Goal: Information Seeking & Learning: Learn about a topic

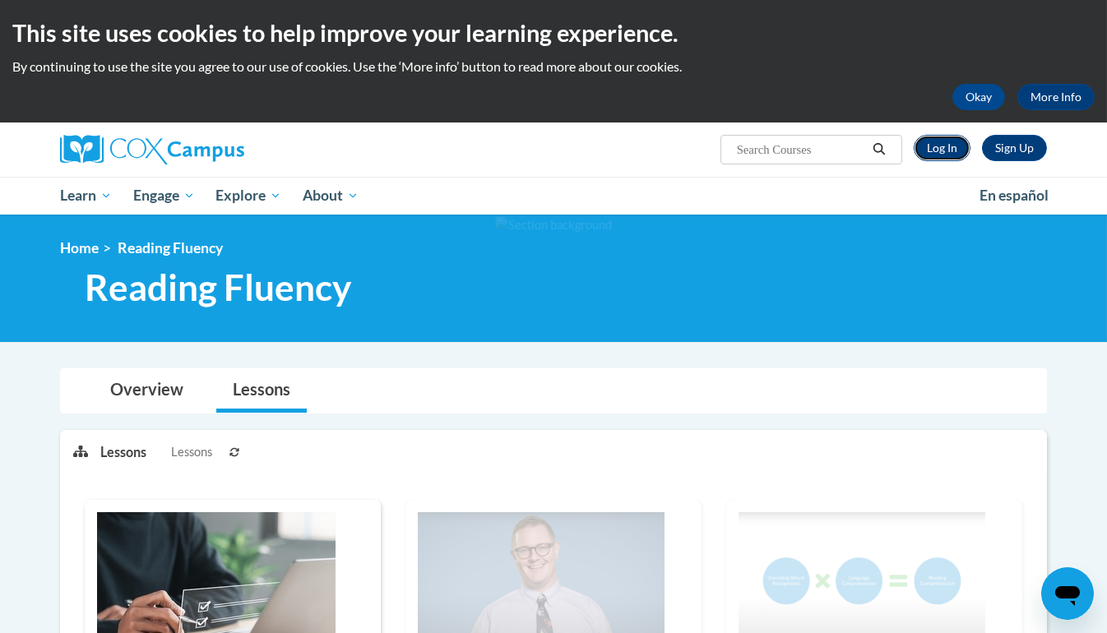
click at [945, 153] on link "Log In" at bounding box center [941, 148] width 57 height 26
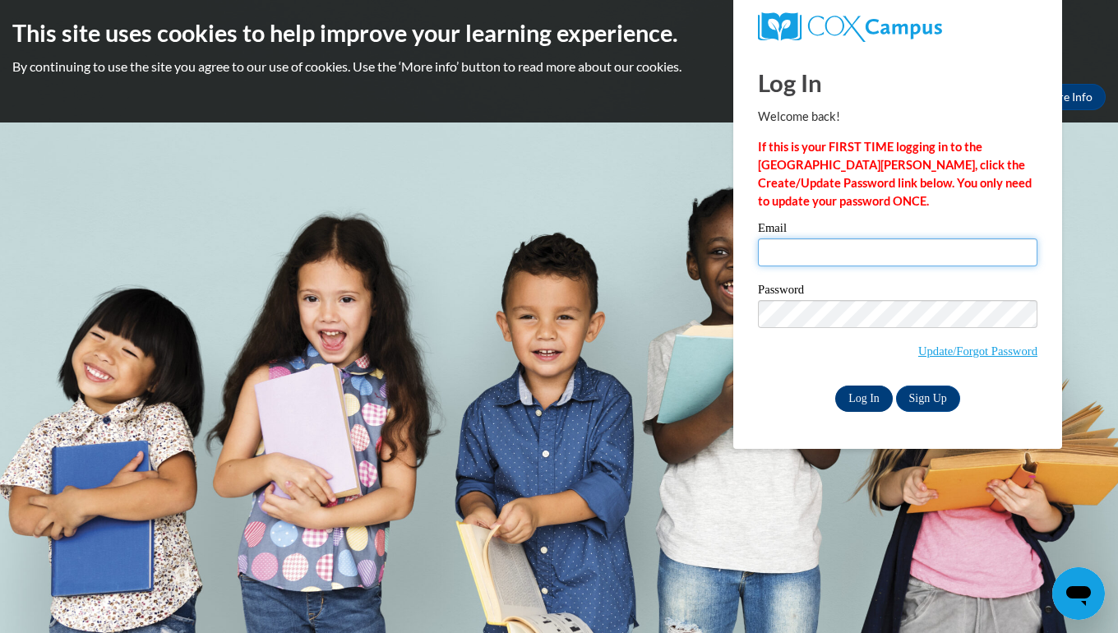
type input "aveln05@uwgb.edu"
click at [858, 393] on input "Log In" at bounding box center [864, 399] width 58 height 26
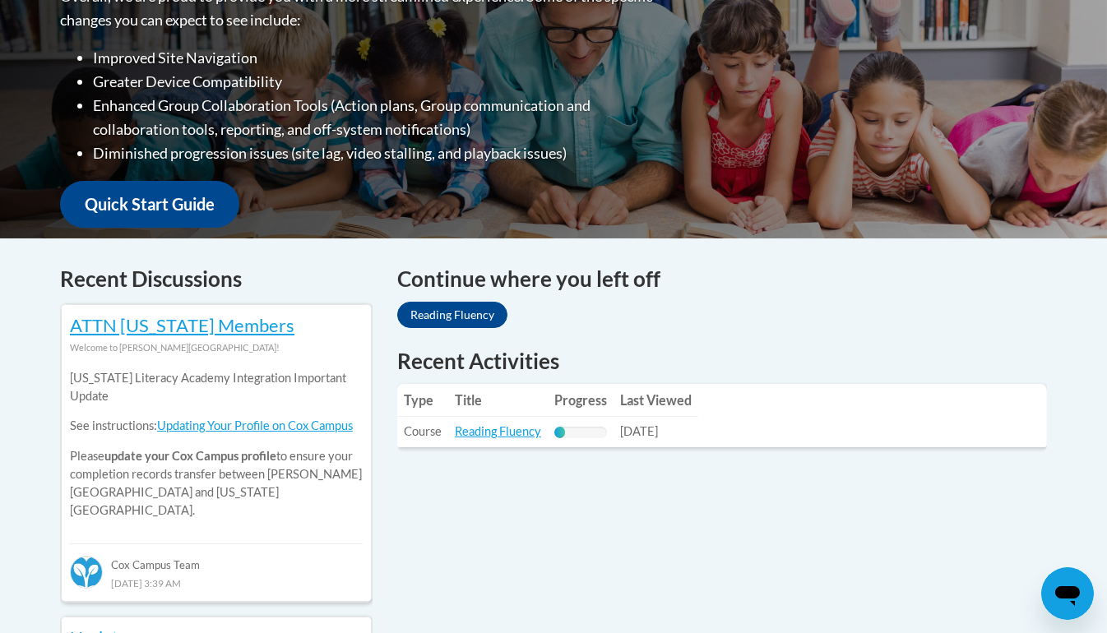
scroll to position [460, 0]
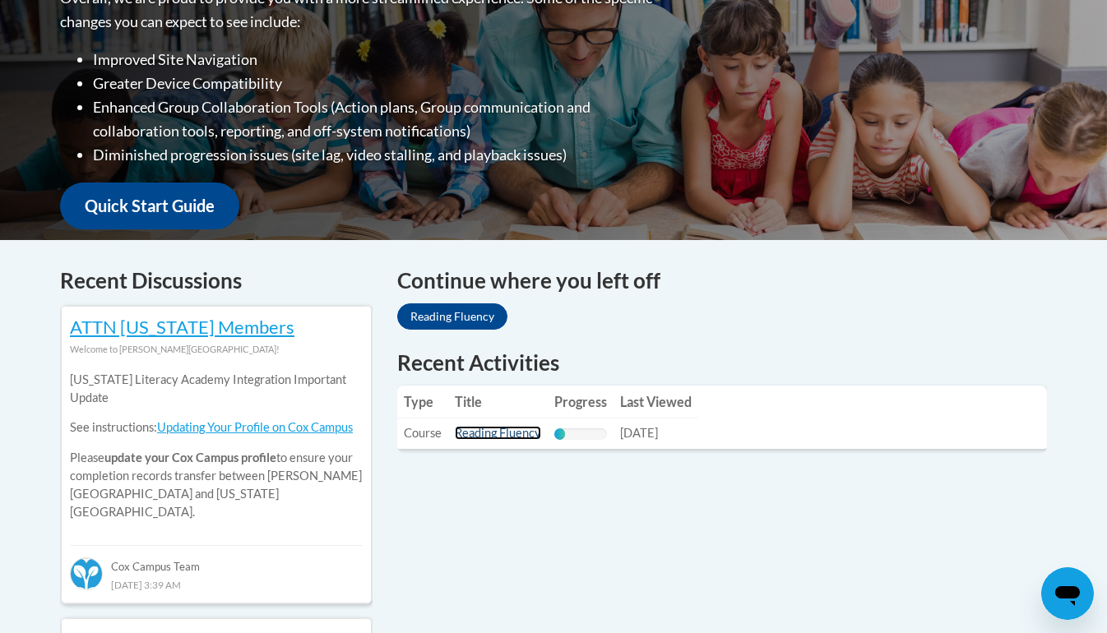
click at [518, 433] on link "Reading Fluency" at bounding box center [498, 433] width 86 height 14
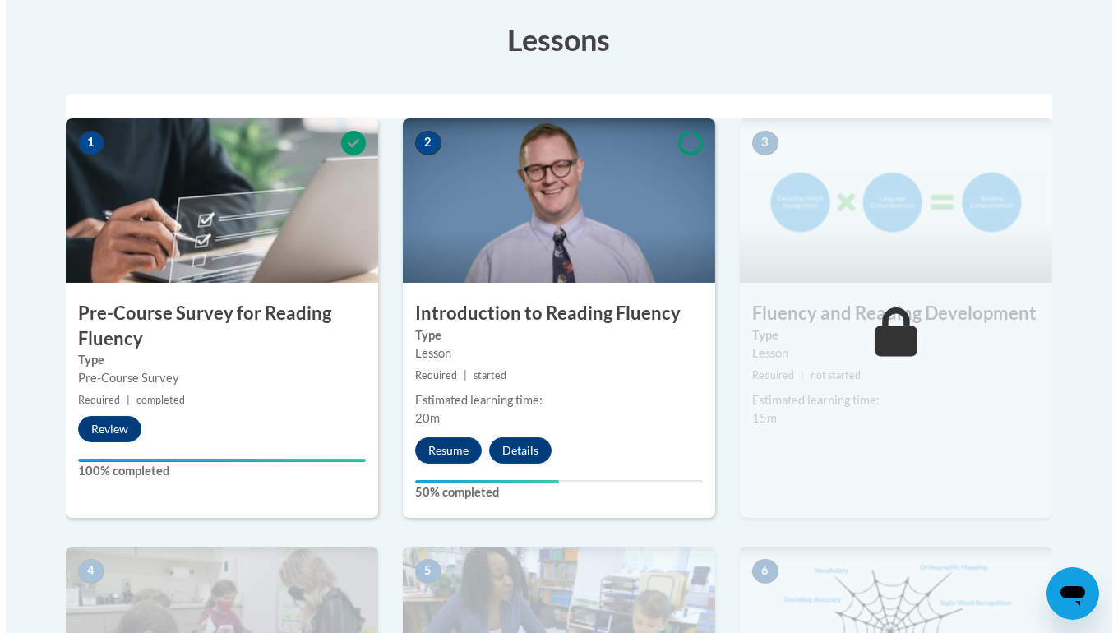
scroll to position [458, 0]
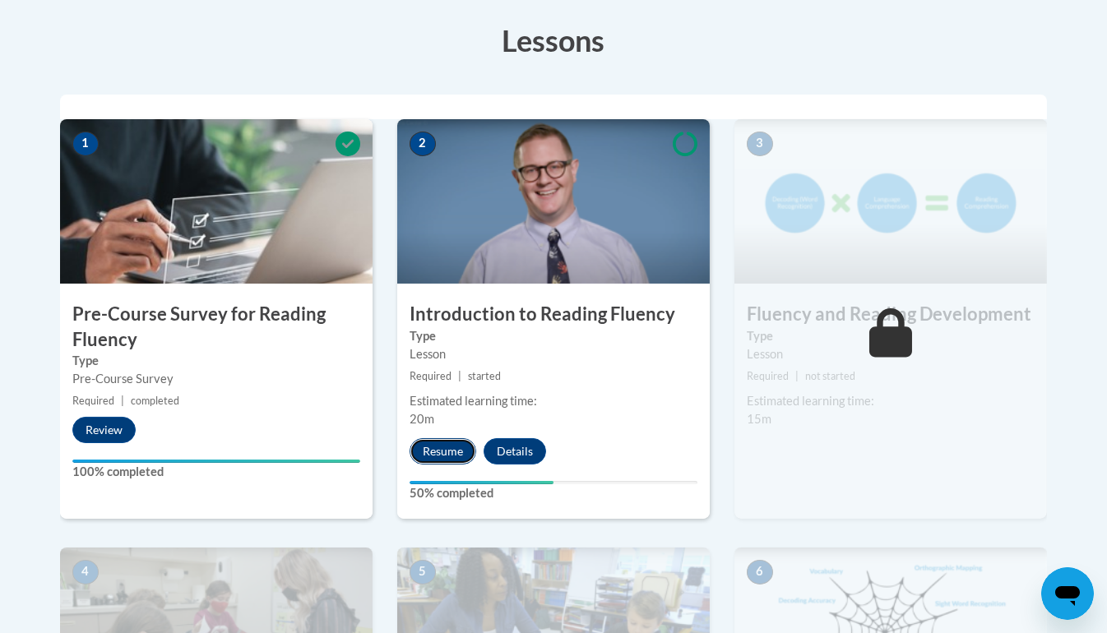
click at [441, 447] on button "Resume" at bounding box center [442, 451] width 67 height 26
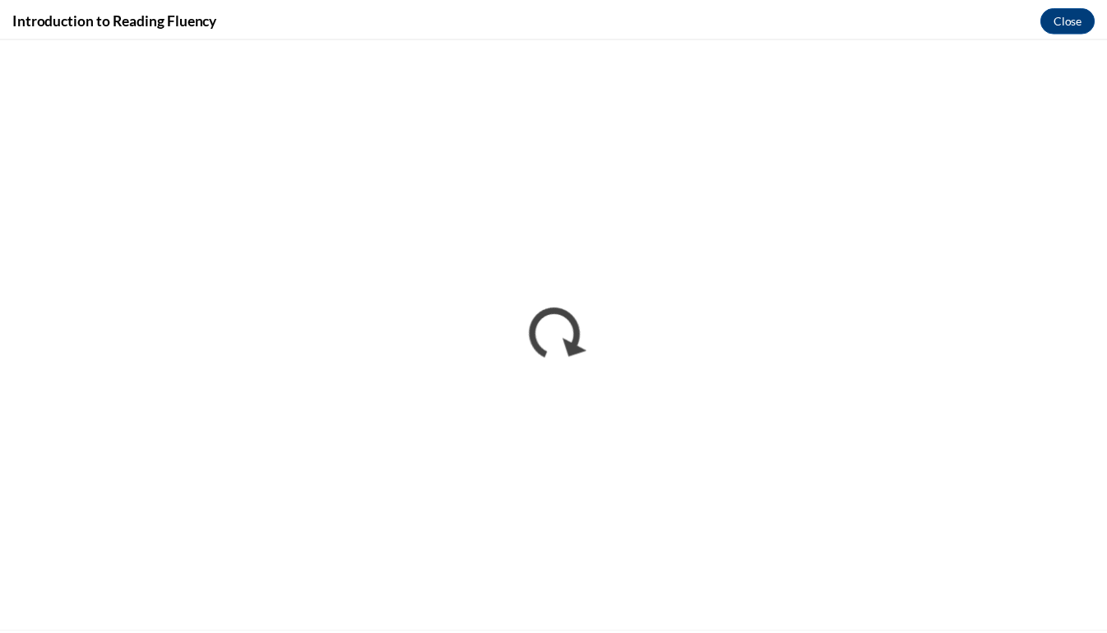
scroll to position [0, 0]
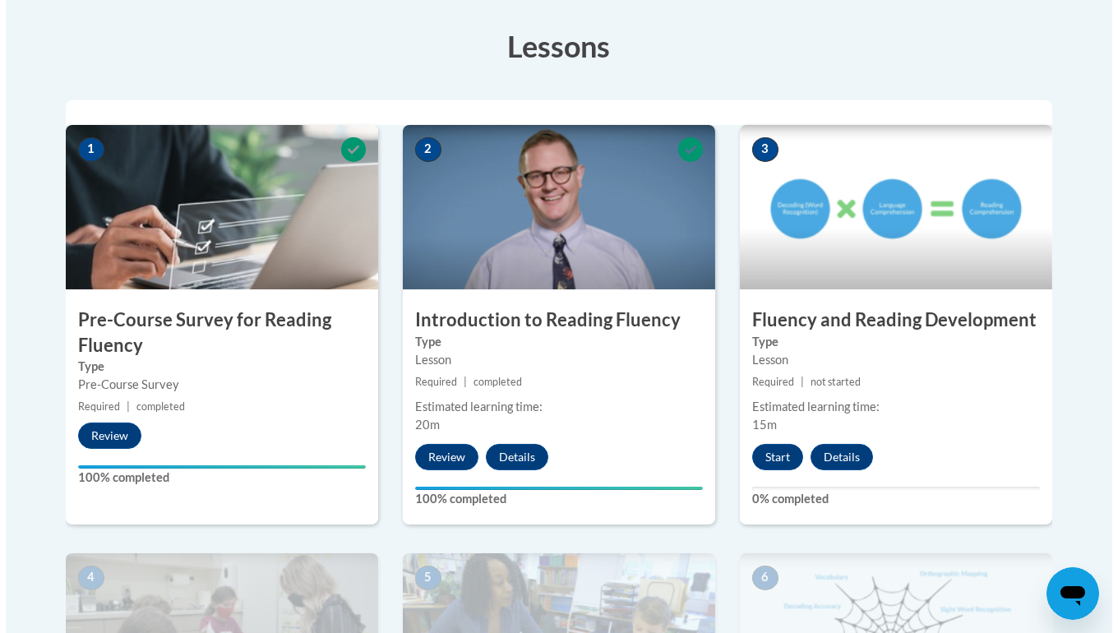
scroll to position [455, 0]
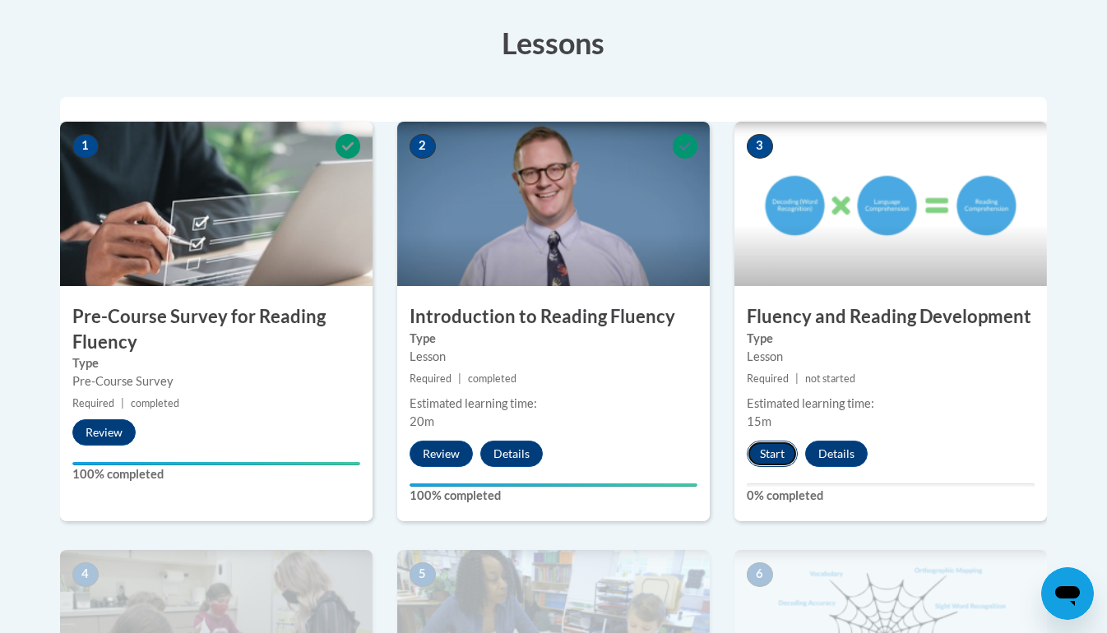
click at [754, 455] on button "Start" at bounding box center [772, 454] width 51 height 26
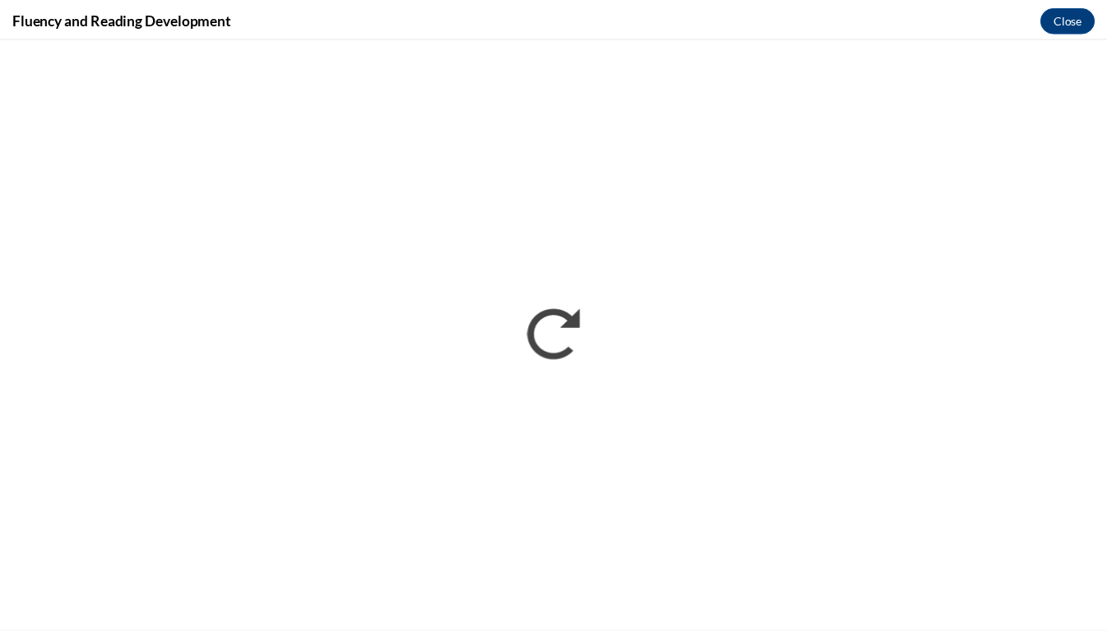
scroll to position [0, 0]
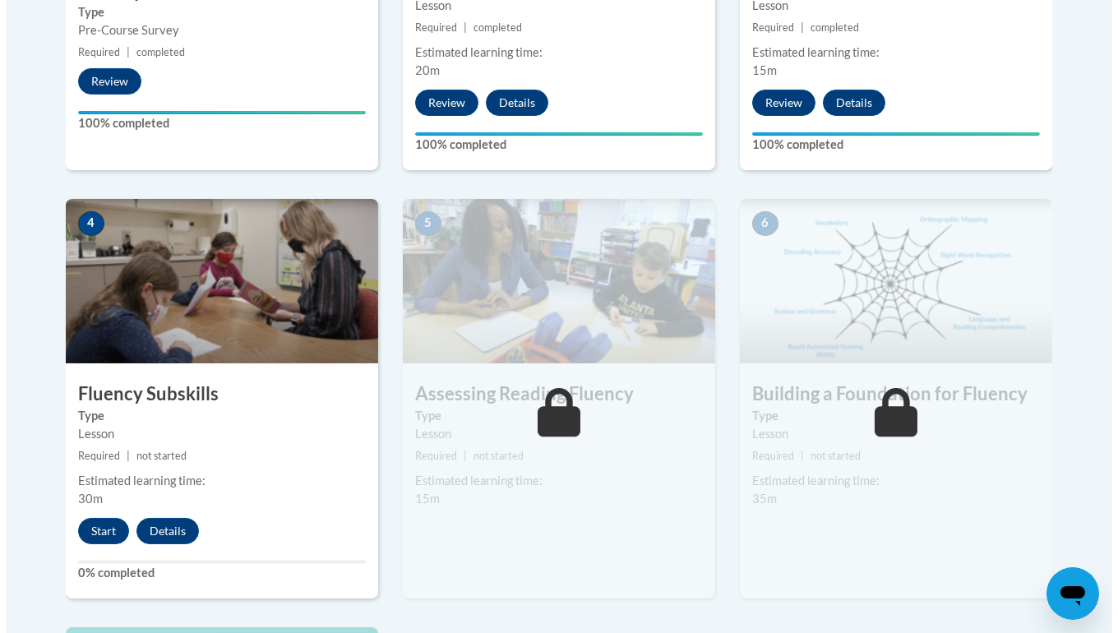
scroll to position [922, 0]
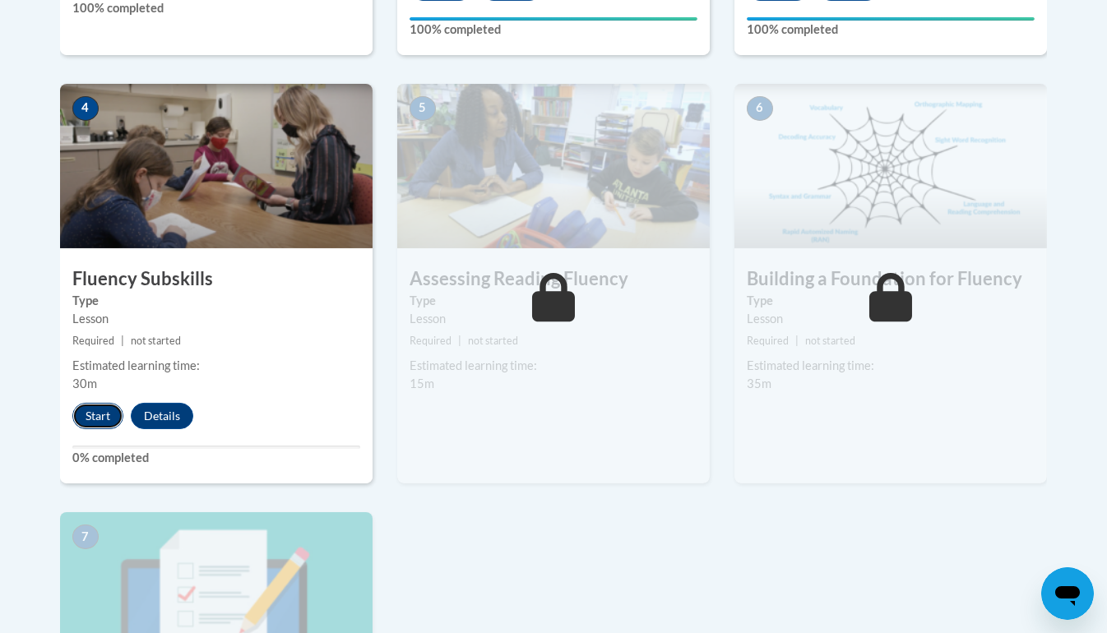
click at [97, 414] on button "Start" at bounding box center [97, 416] width 51 height 26
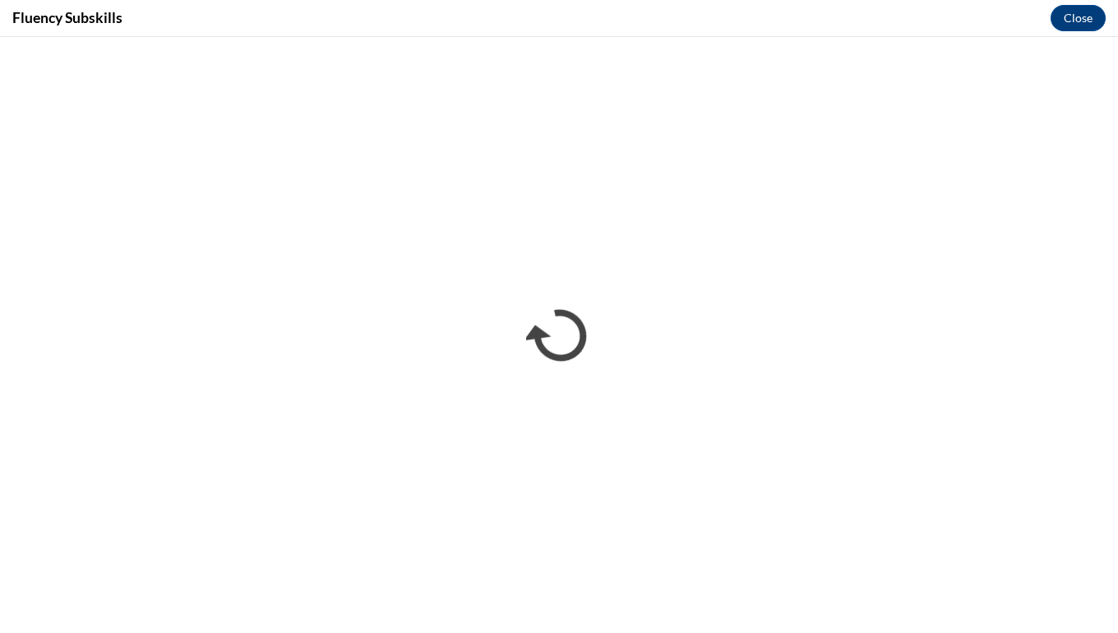
scroll to position [0, 0]
